Goal: Transaction & Acquisition: Purchase product/service

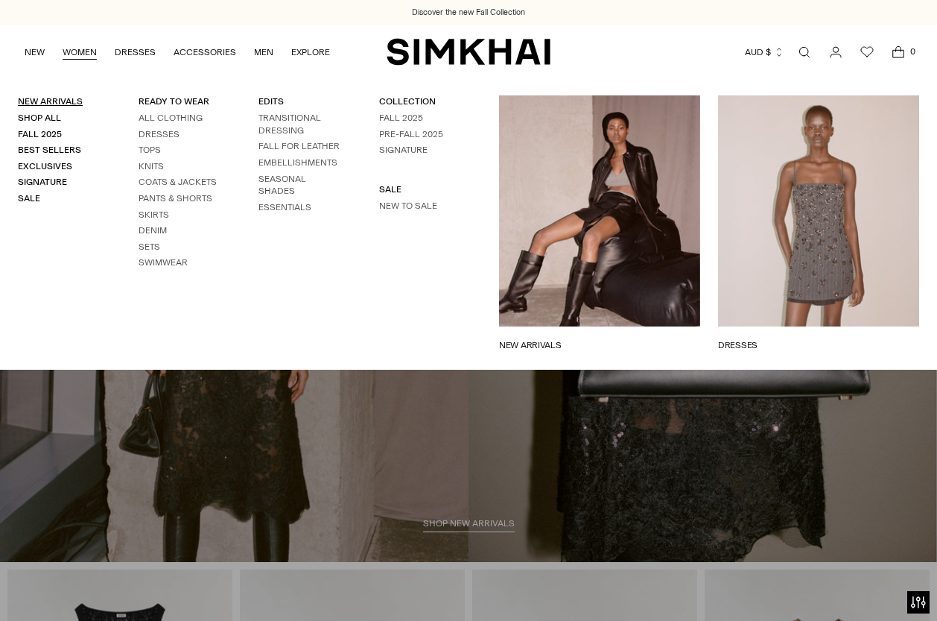
click at [68, 102] on link "New Arrivals" at bounding box center [50, 101] width 65 height 10
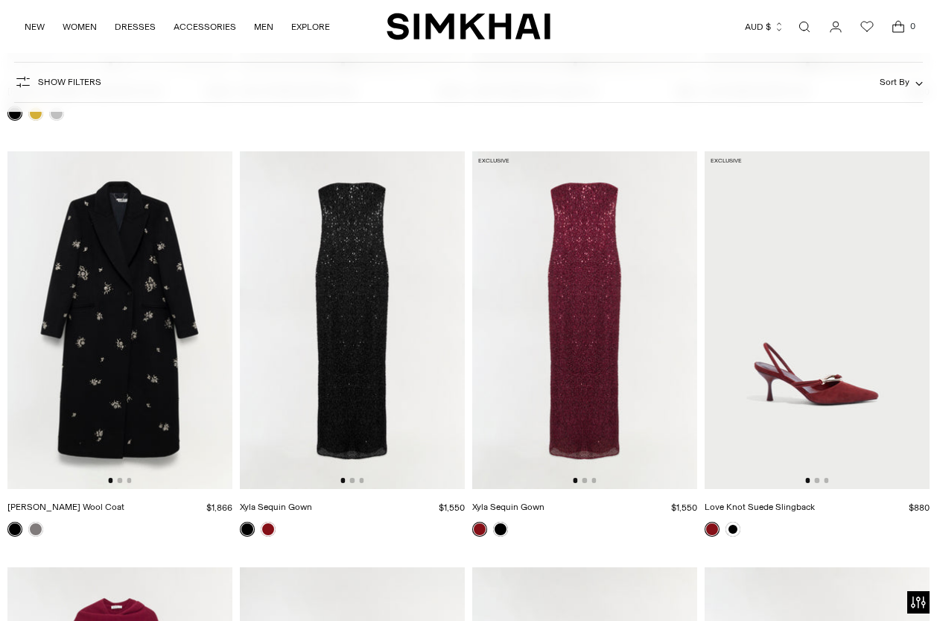
scroll to position [7635, 0]
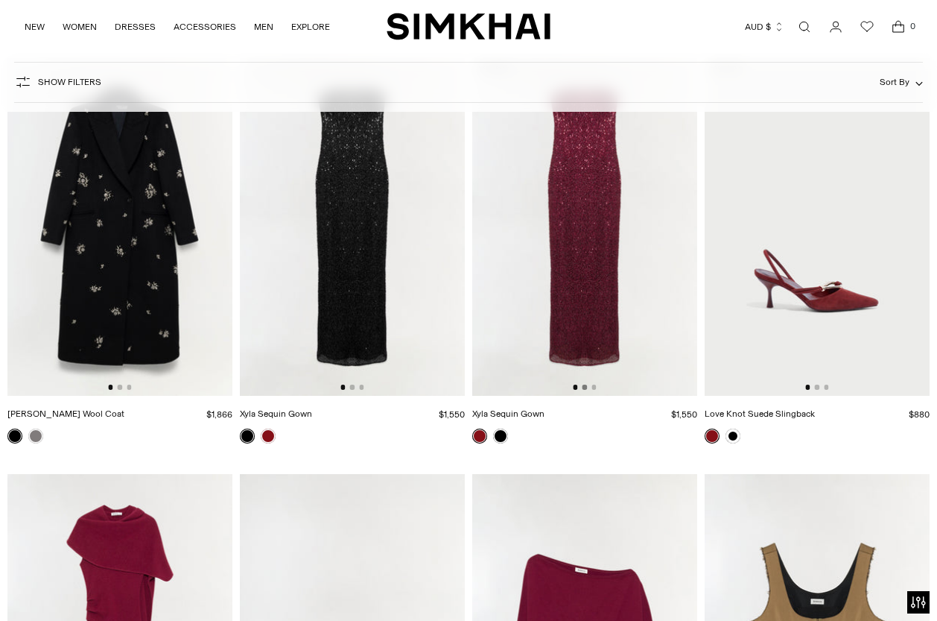
click at [584, 389] on button "Go to slide 2" at bounding box center [585, 387] width 4 height 4
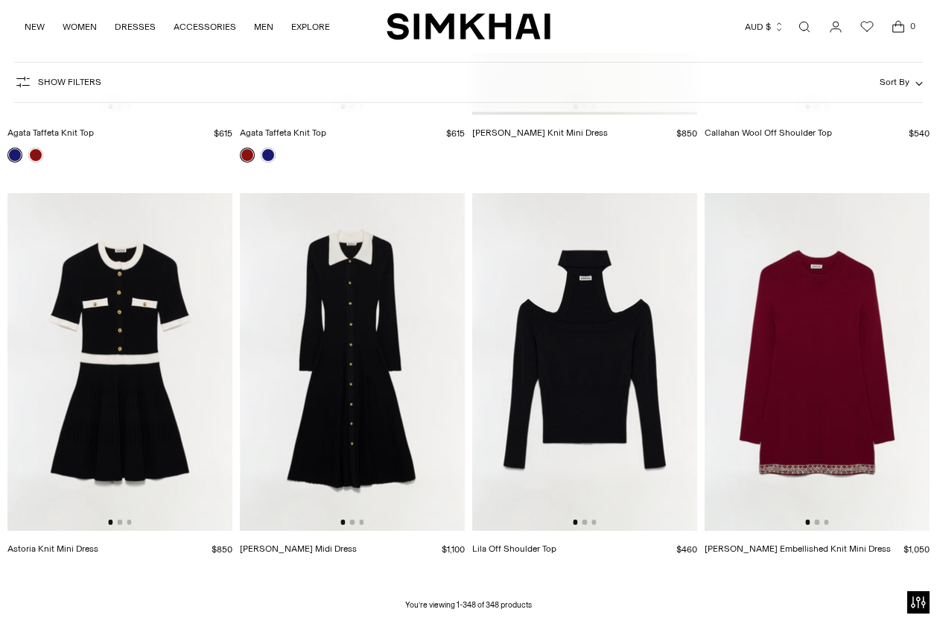
scroll to position [35774, 0]
